Goal: Task Accomplishment & Management: Complete application form

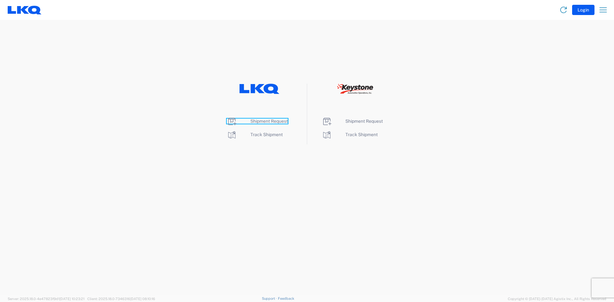
click at [265, 121] on span "Shipment Request" at bounding box center [269, 121] width 37 height 5
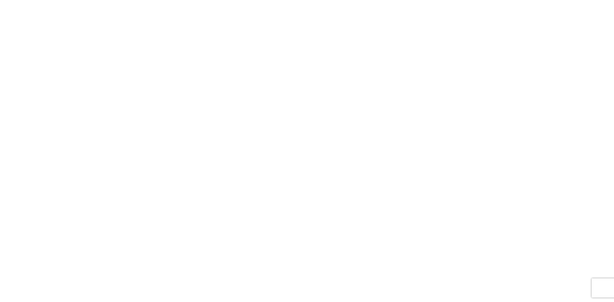
select select "FULL"
select select "LBS"
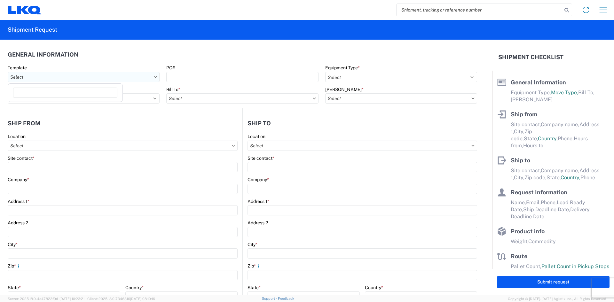
click at [142, 78] on input "Template" at bounding box center [84, 77] width 152 height 10
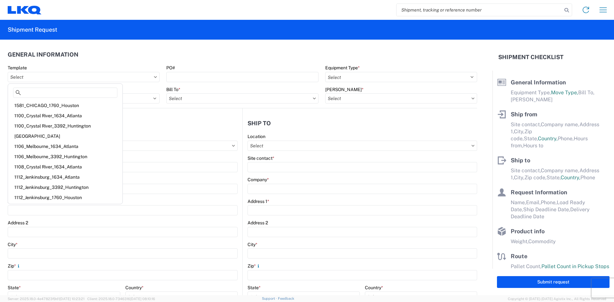
click at [216, 54] on header "General Information" at bounding box center [243, 54] width 470 height 14
